Goal: Check status: Check status

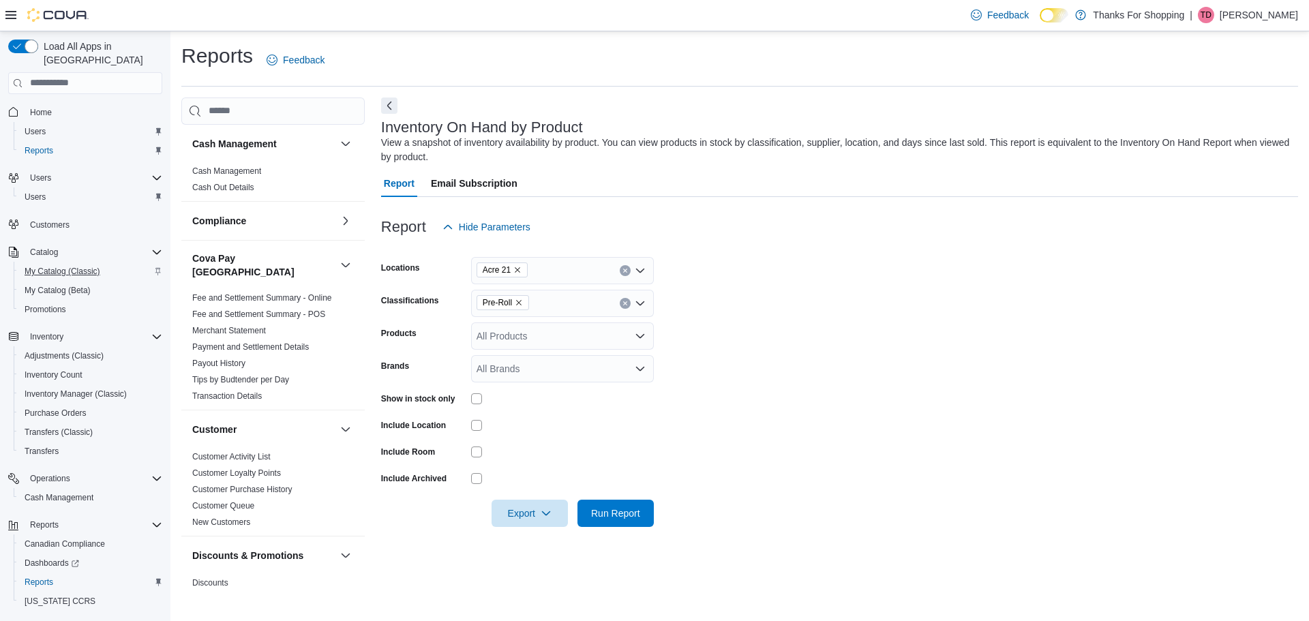
scroll to position [409, 0]
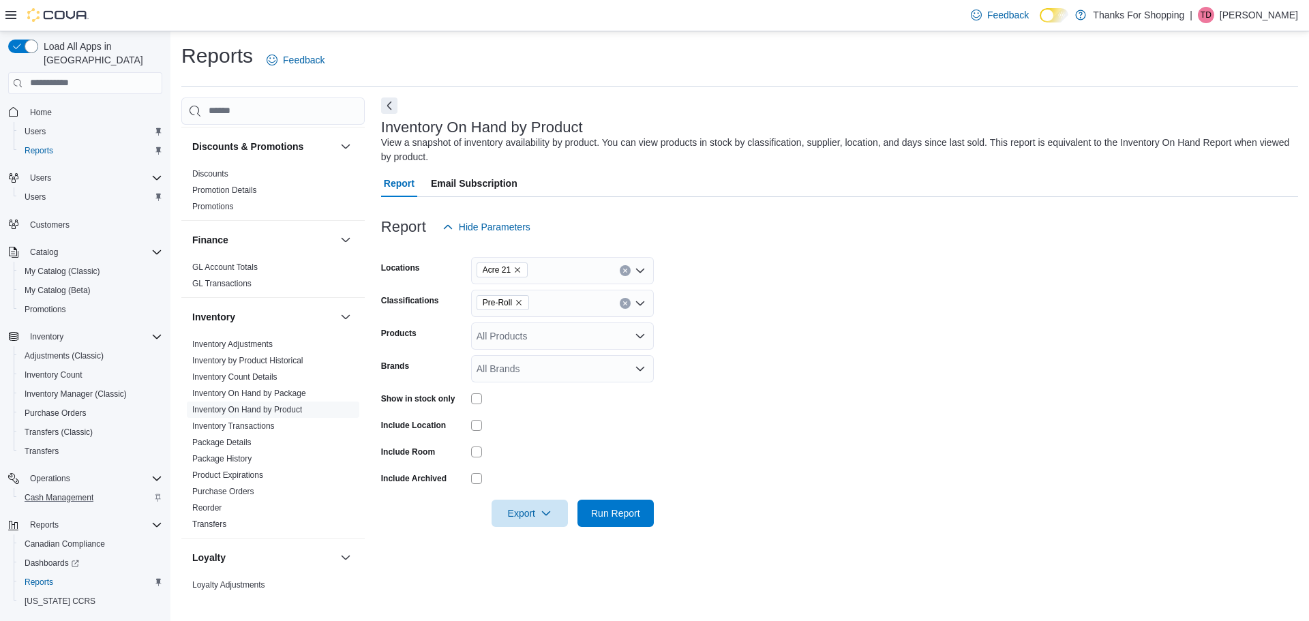
click at [112, 491] on div "Cash Management" at bounding box center [90, 497] width 143 height 16
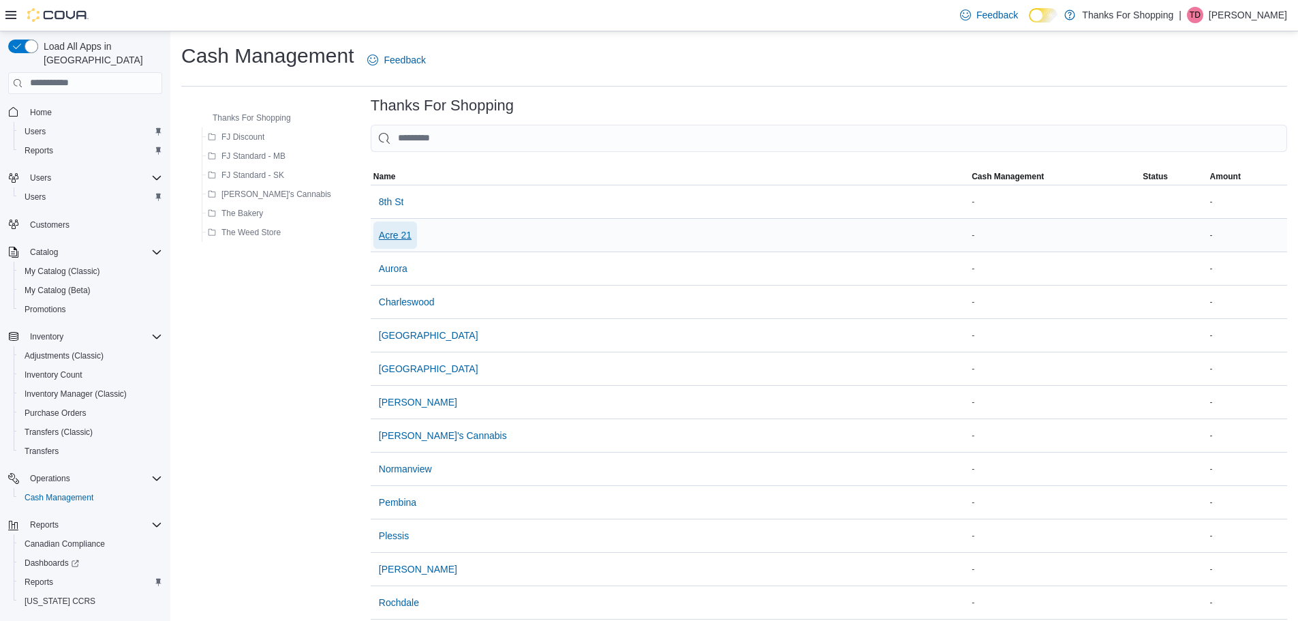
click at [379, 238] on span "Acre 21" at bounding box center [395, 235] width 33 height 14
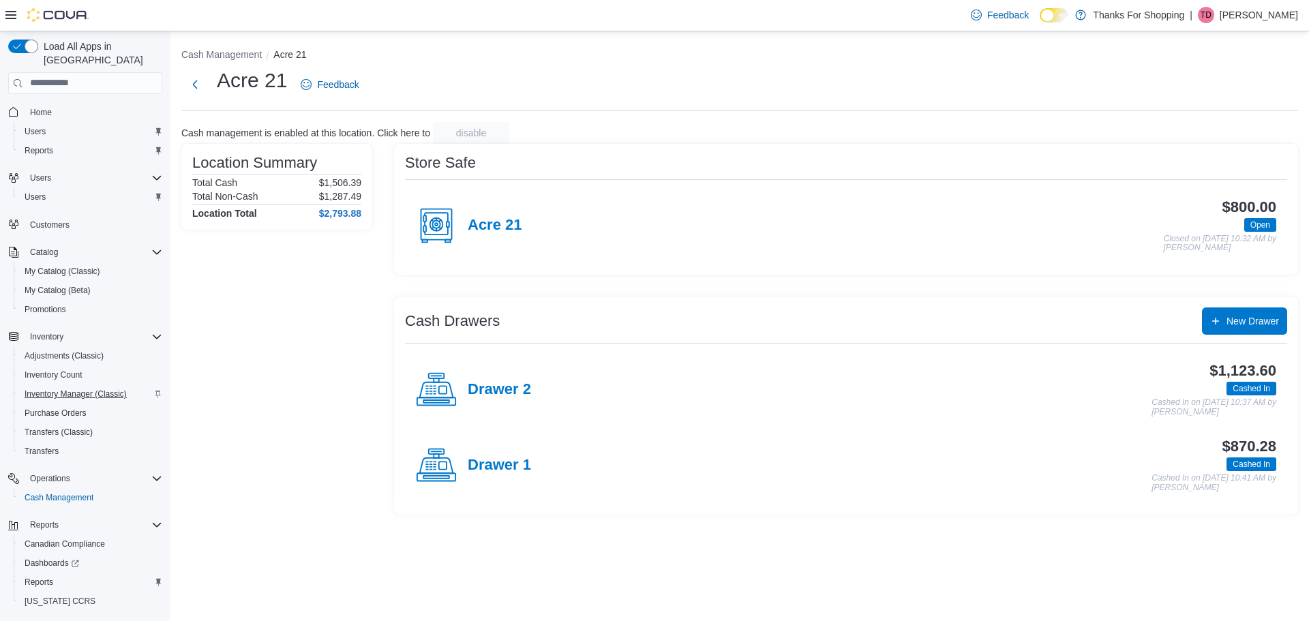
scroll to position [25, 0]
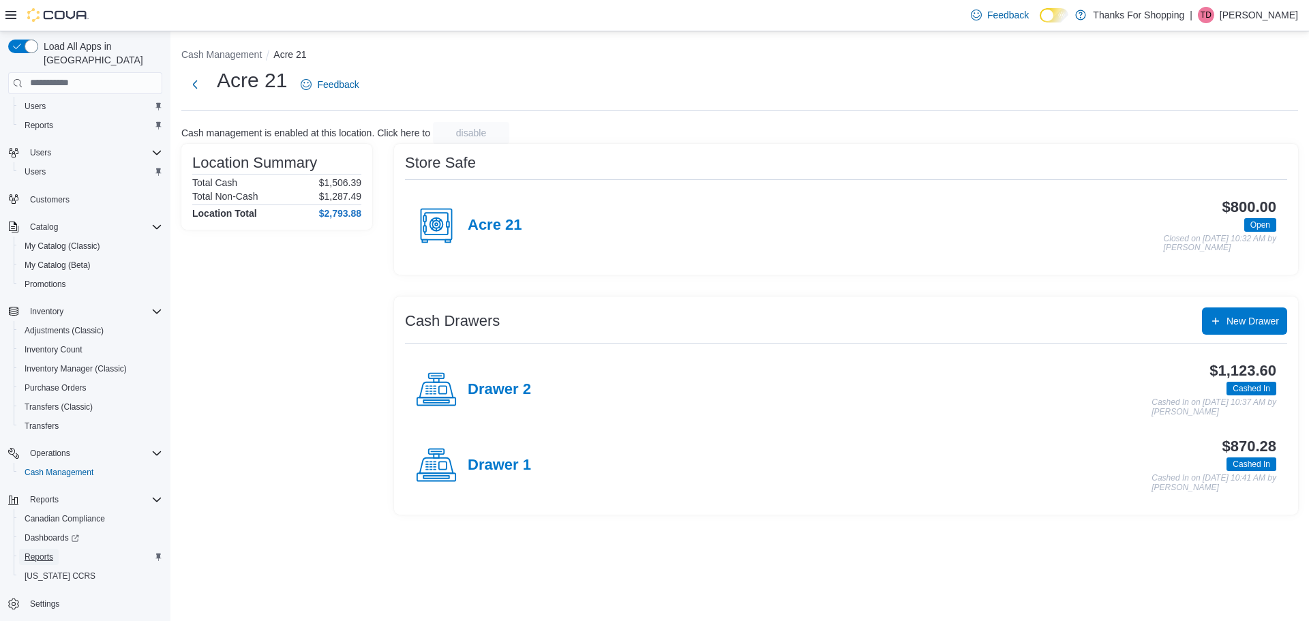
click at [53, 549] on link "Reports" at bounding box center [39, 557] width 40 height 16
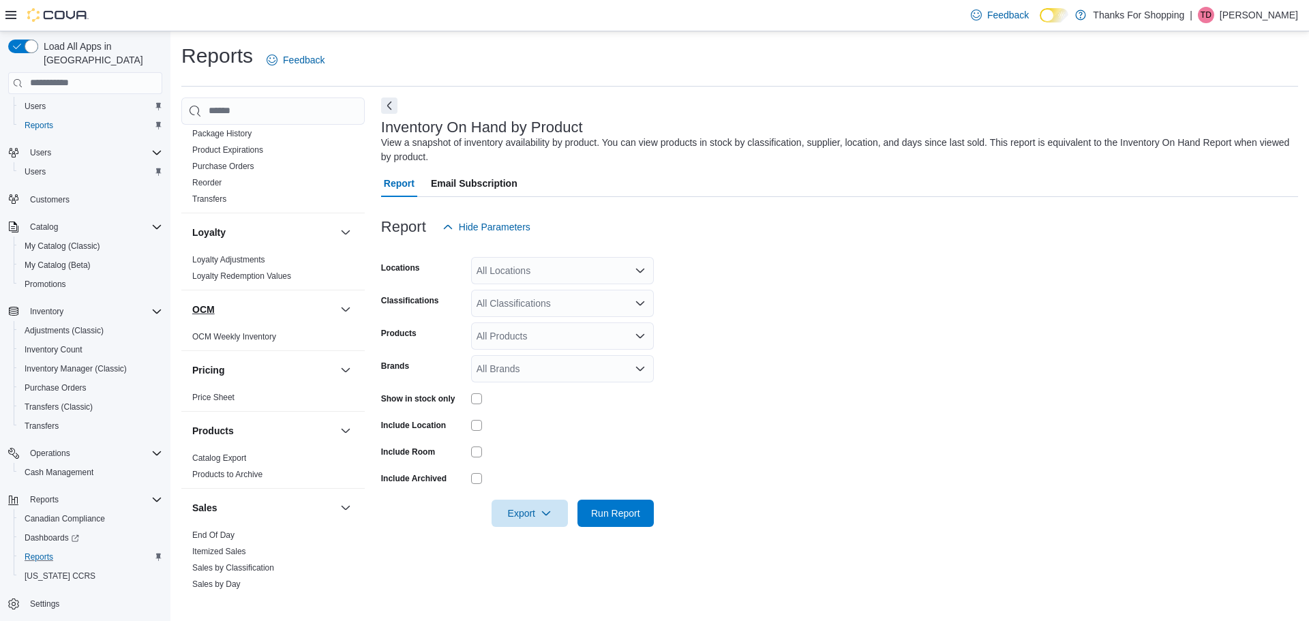
scroll to position [818, 0]
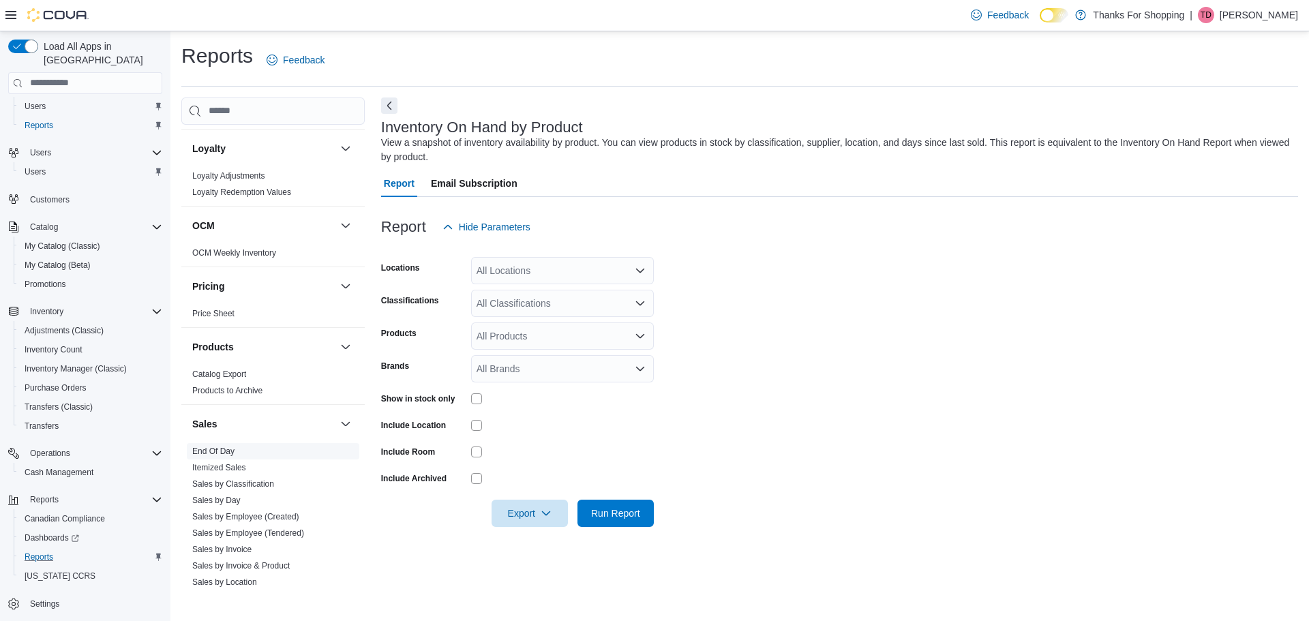
click at [254, 443] on span "End Of Day" at bounding box center [273, 451] width 172 height 16
click at [228, 446] on link "End Of Day" at bounding box center [213, 451] width 42 height 10
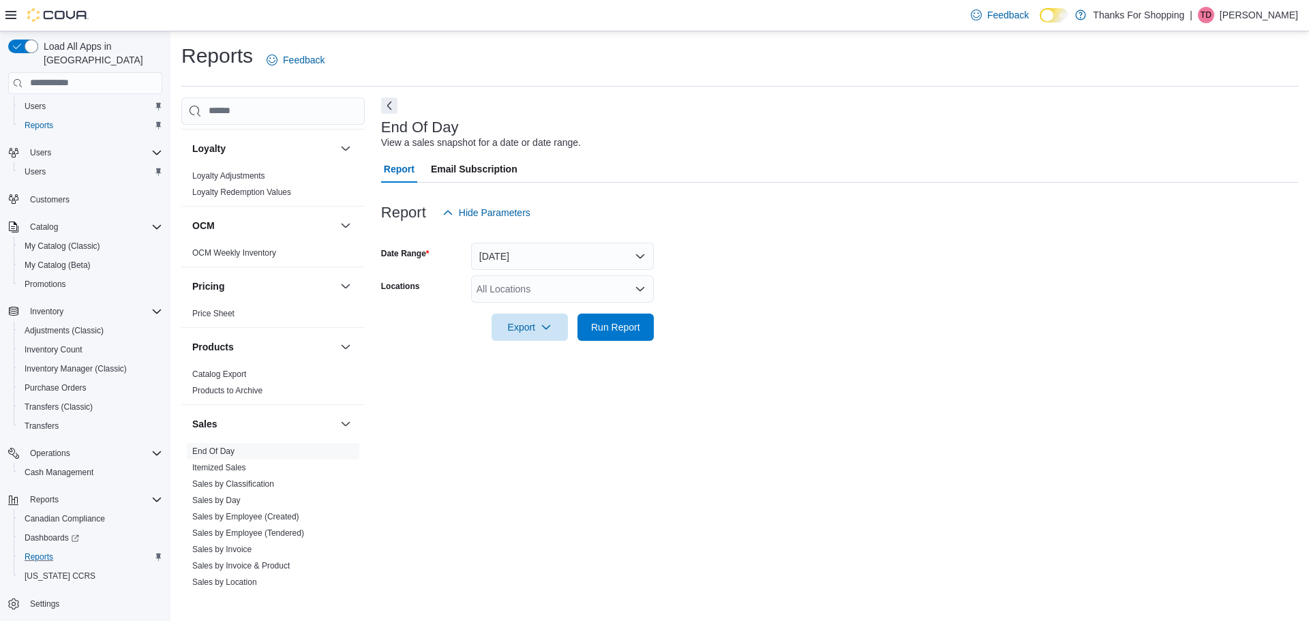
click at [487, 296] on div "All Locations" at bounding box center [562, 288] width 183 height 27
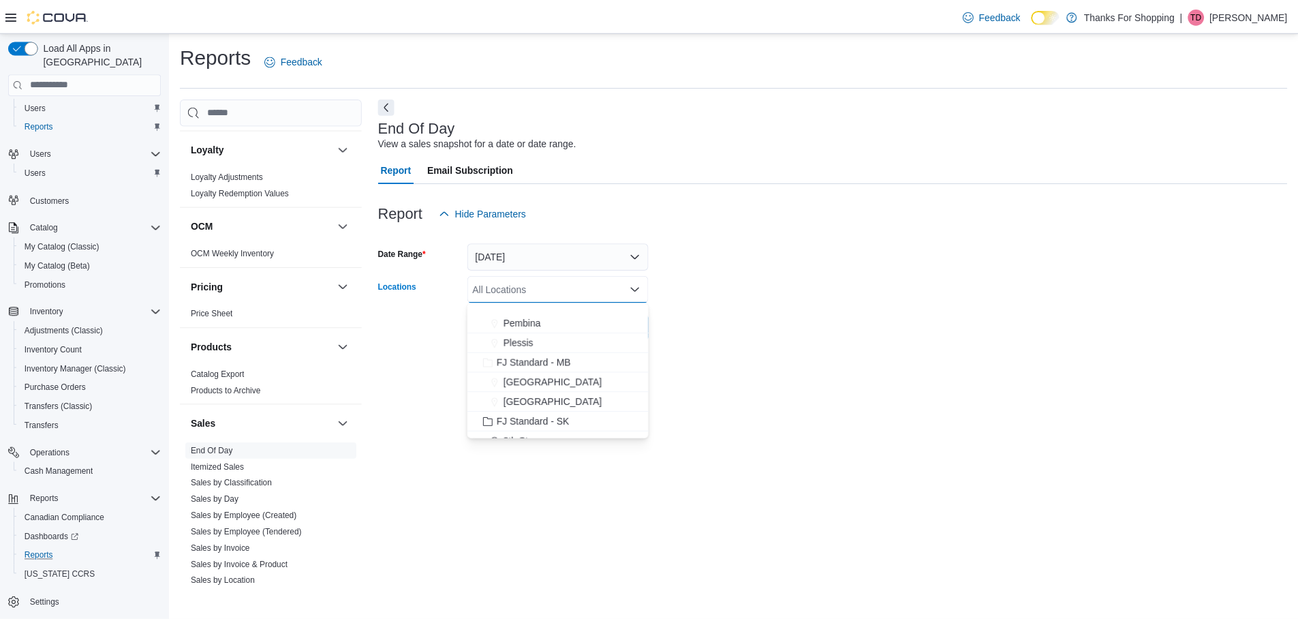
scroll to position [136, 0]
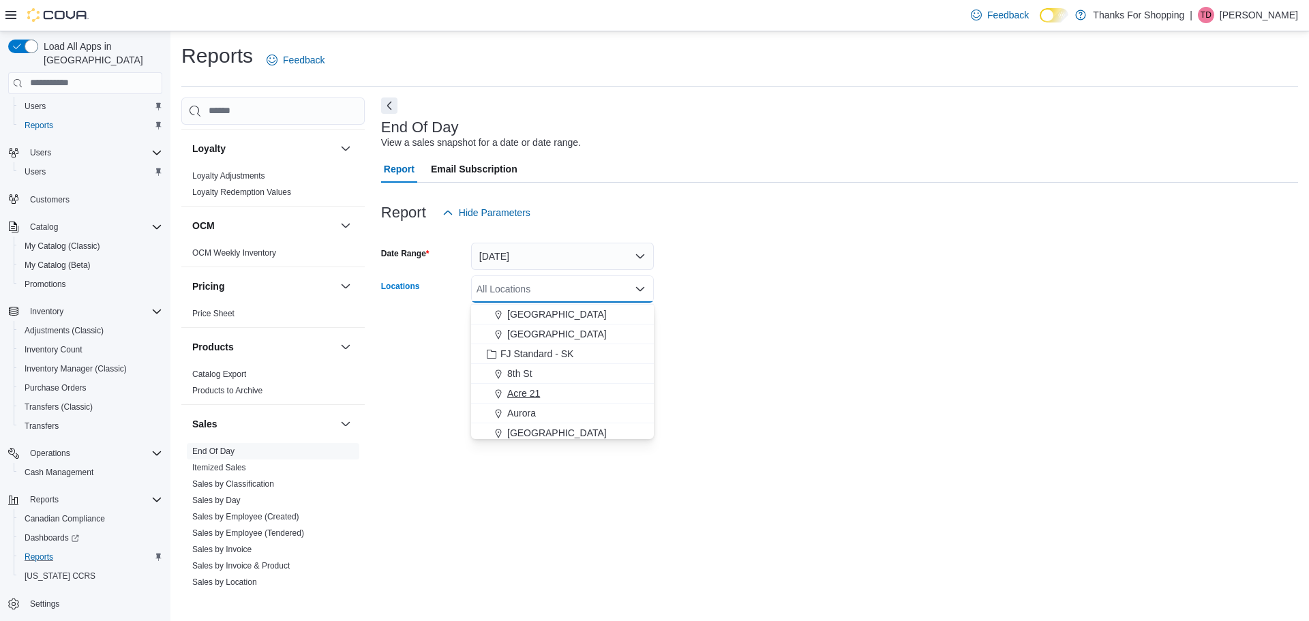
click at [527, 389] on span "Acre 21" at bounding box center [523, 393] width 33 height 14
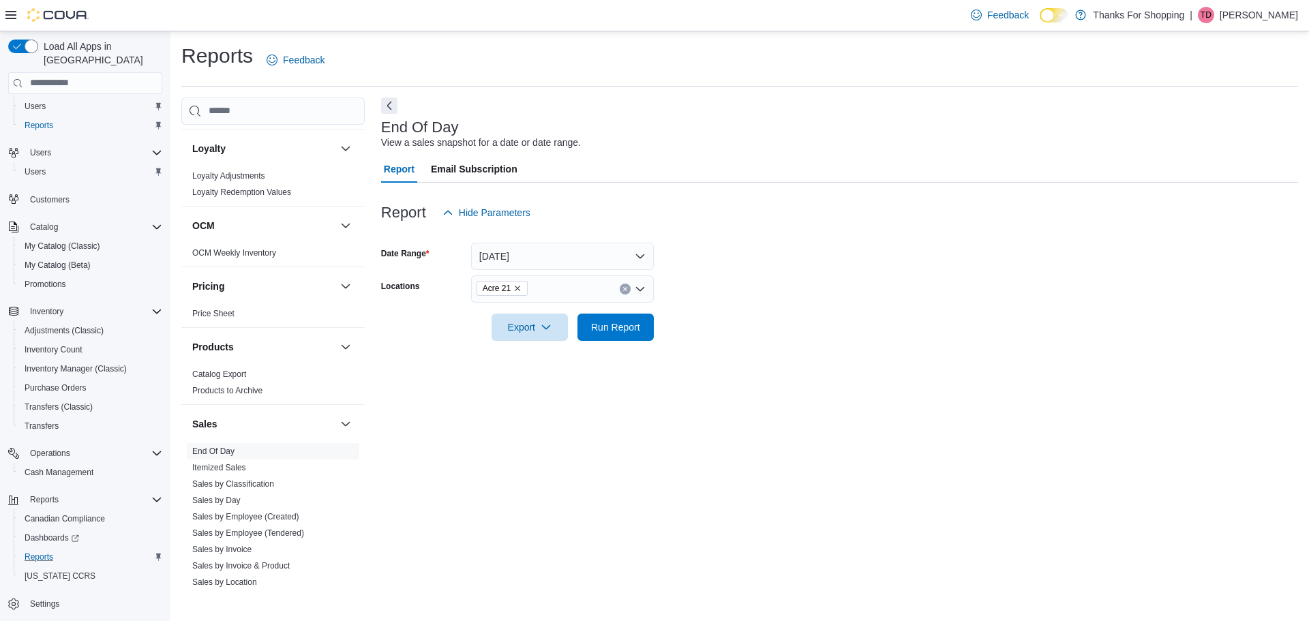
click at [452, 372] on div "End Of Day View a sales snapshot for a date or date range. Report Email Subscri…" at bounding box center [839, 343] width 917 height 493
click at [592, 335] on span "Run Report" at bounding box center [615, 326] width 60 height 27
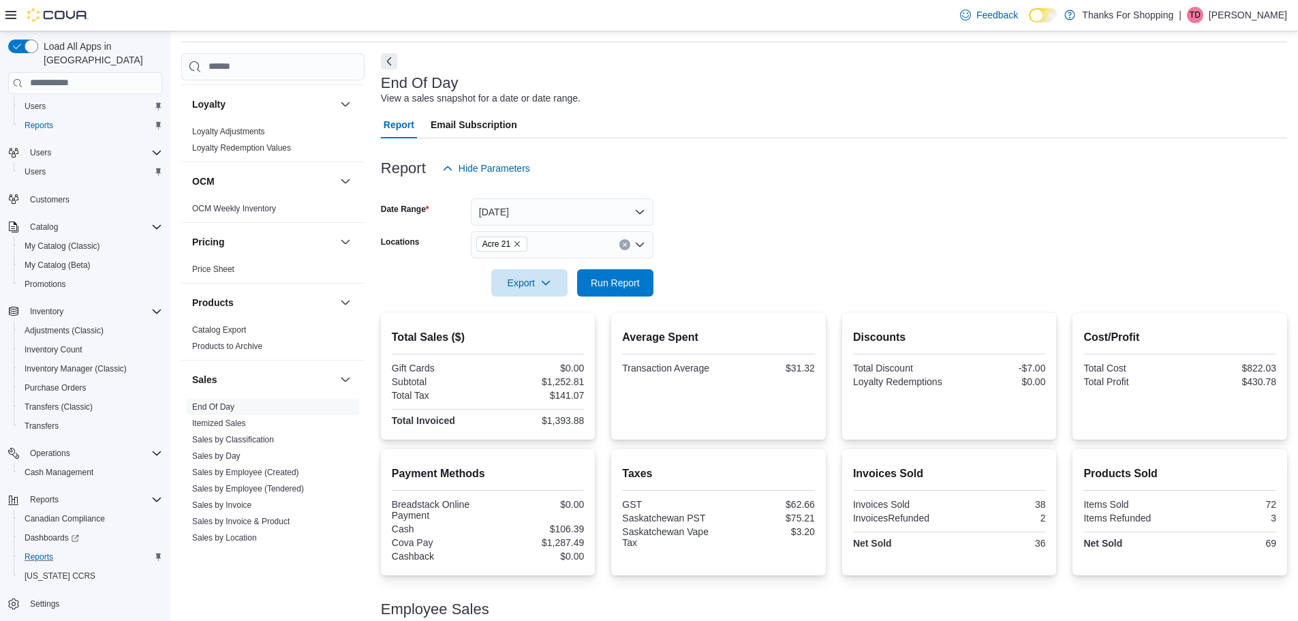
scroll to position [68, 0]
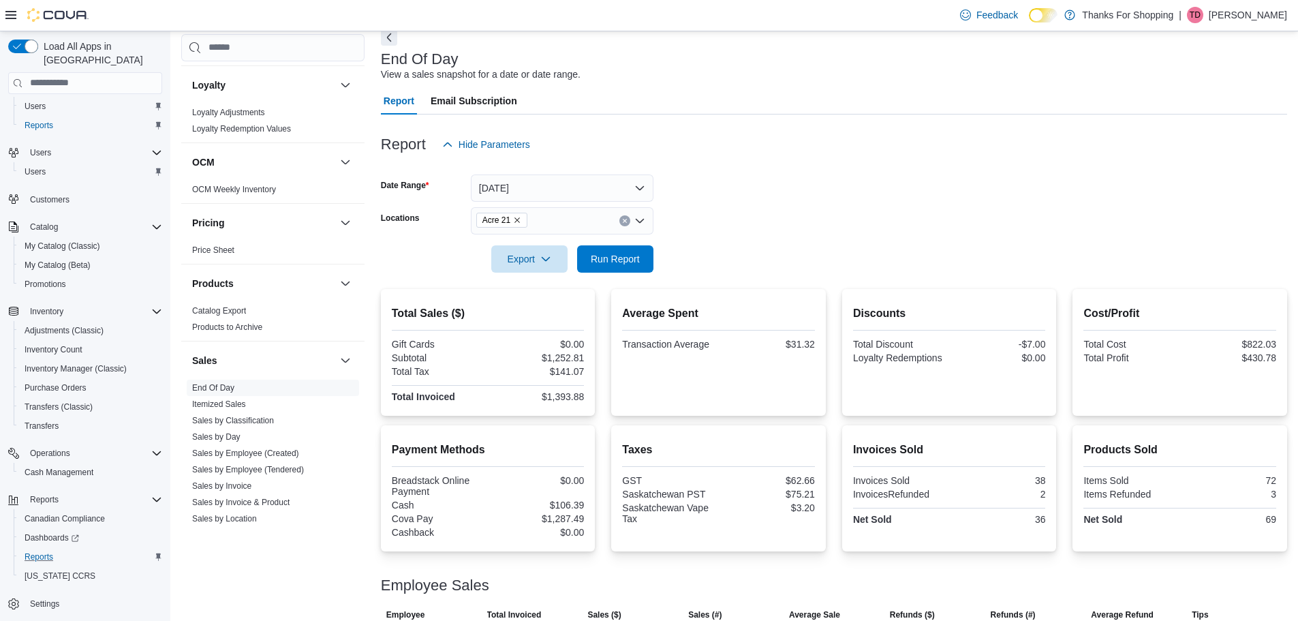
click at [603, 376] on div "Total Sales ($) Gift Cards $0.00 Subtotal $1,252.81 Total Tax $141.07 Total Inv…" at bounding box center [834, 352] width 907 height 127
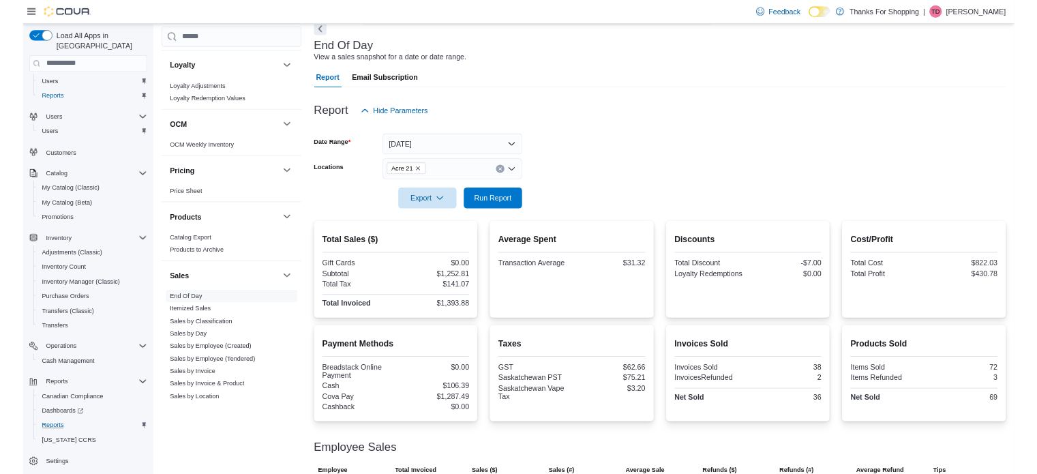
scroll to position [818, 0]
